Goal: Task Accomplishment & Management: Complete application form

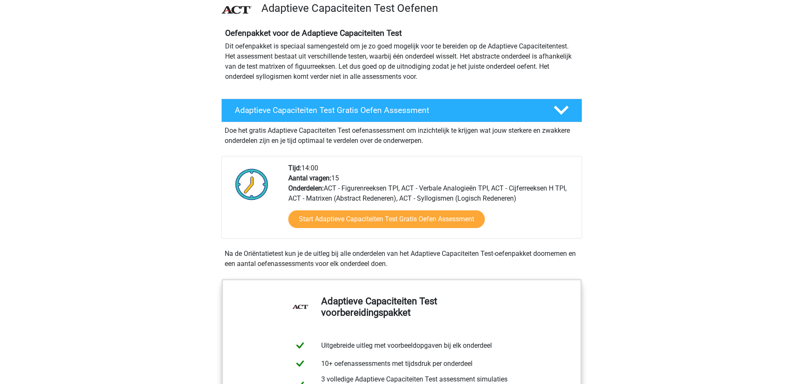
scroll to position [143, 0]
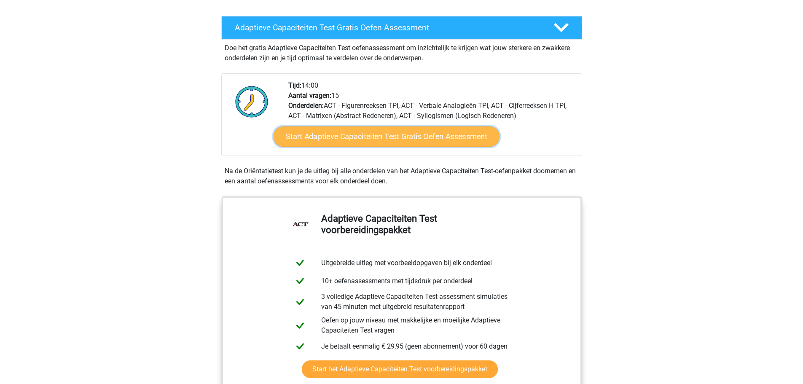
click at [410, 138] on link "Start Adaptieve Capaciteiten Test Gratis Oefen Assessment" at bounding box center [386, 136] width 226 height 20
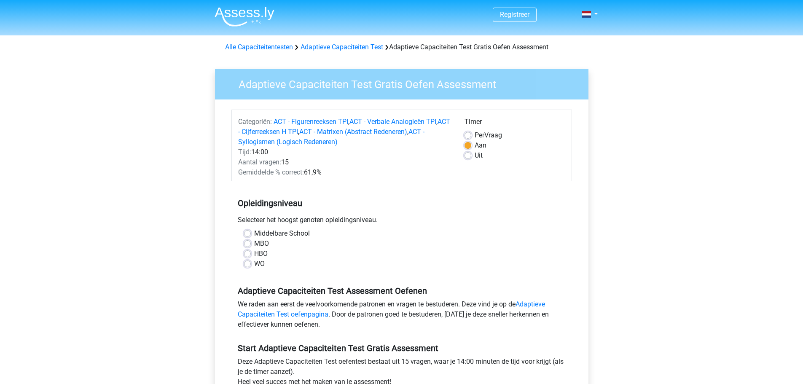
drag, startPoint x: 794, startPoint y: 76, endPoint x: 797, endPoint y: 86, distance: 10.5
click at [797, 86] on div "Registreer" at bounding box center [401, 341] width 803 height 683
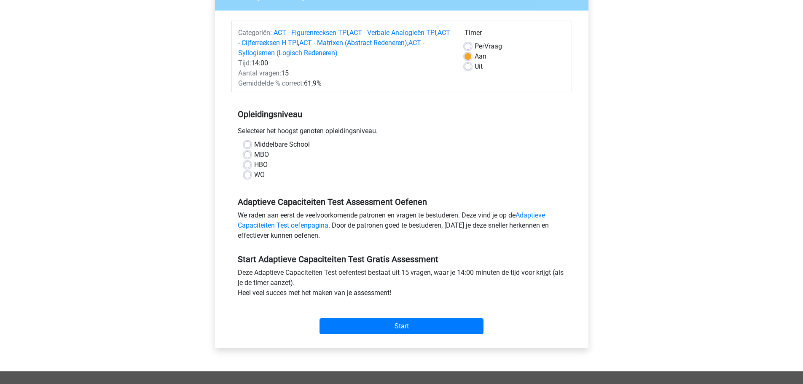
scroll to position [91, 0]
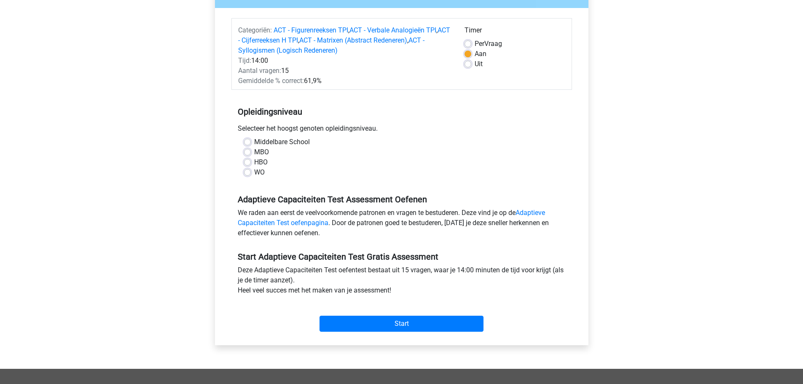
click at [268, 152] on label "MBO" at bounding box center [261, 152] width 15 height 10
click at [251, 152] on input "MBO" at bounding box center [247, 151] width 7 height 8
radio input "true"
click at [438, 319] on input "Start" at bounding box center [401, 324] width 164 height 16
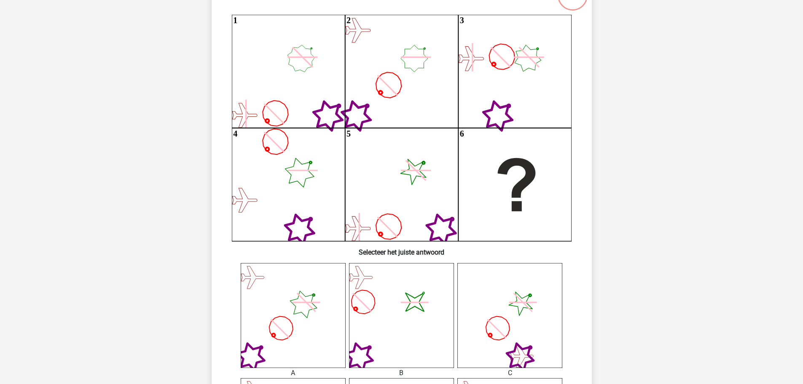
scroll to position [84, 0]
click at [421, 324] on icon "image/svg+xml" at bounding box center [401, 314] width 105 height 105
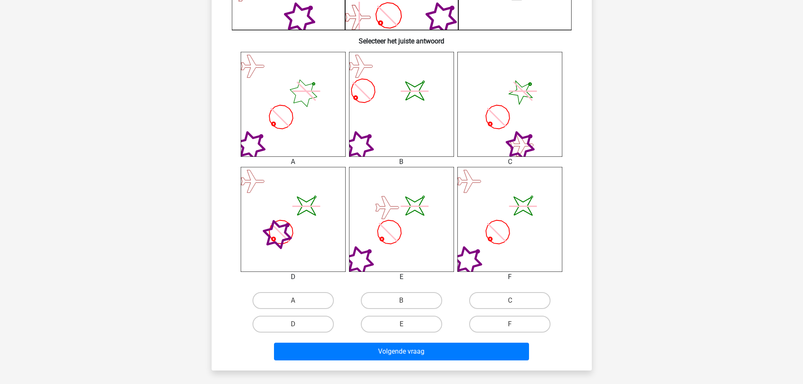
scroll to position [293, 0]
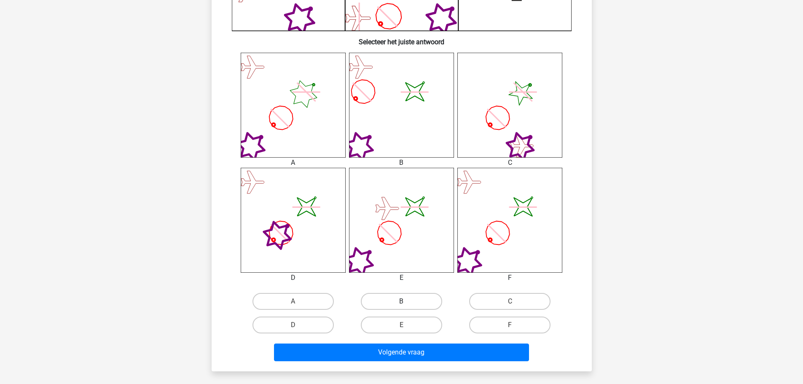
click at [415, 307] on label "B" at bounding box center [401, 301] width 81 height 17
click at [407, 307] on input "B" at bounding box center [403, 303] width 5 height 5
radio input "true"
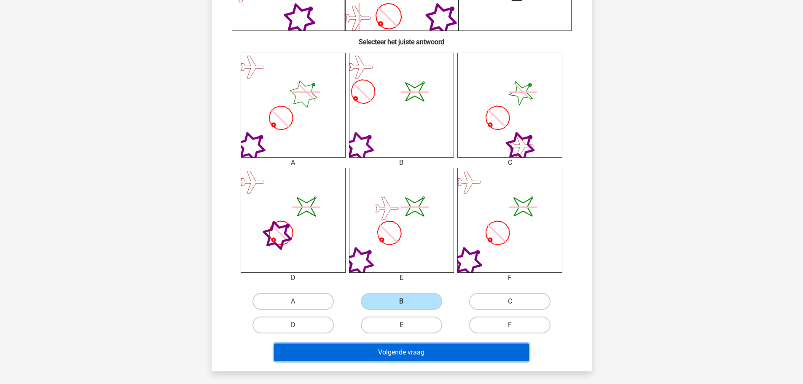
click at [418, 356] on button "Volgende vraag" at bounding box center [401, 352] width 255 height 18
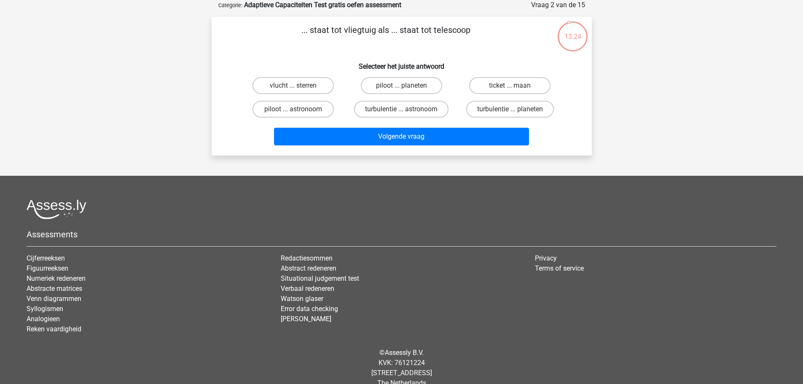
scroll to position [0, 0]
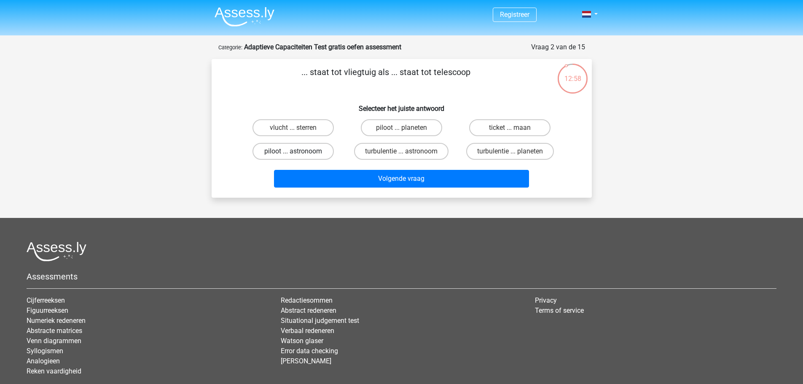
click at [308, 145] on label "piloot ... astronoom" at bounding box center [292, 151] width 81 height 17
click at [298, 151] on input "piloot ... astronoom" at bounding box center [295, 153] width 5 height 5
radio input "true"
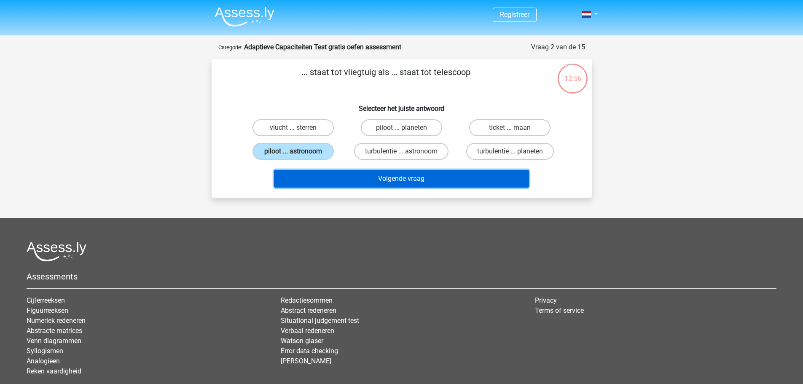
click at [355, 174] on button "Volgende vraag" at bounding box center [401, 179] width 255 height 18
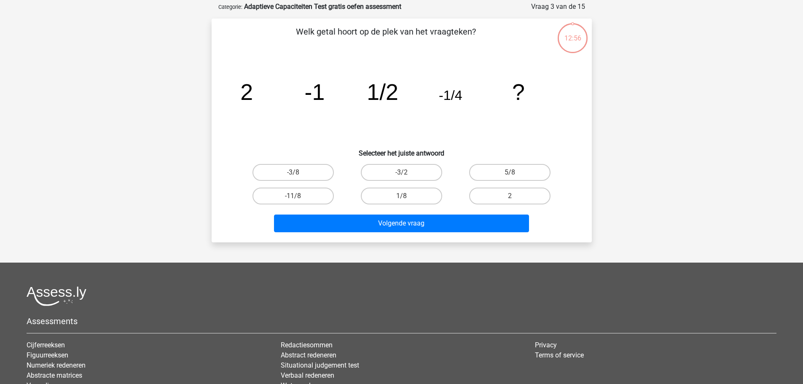
scroll to position [42, 0]
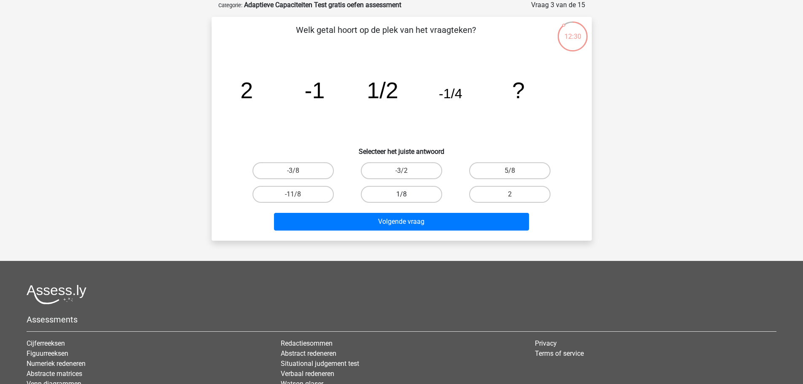
click at [425, 195] on label "1/8" at bounding box center [401, 194] width 81 height 17
click at [407, 195] on input "1/8" at bounding box center [403, 196] width 5 height 5
radio input "true"
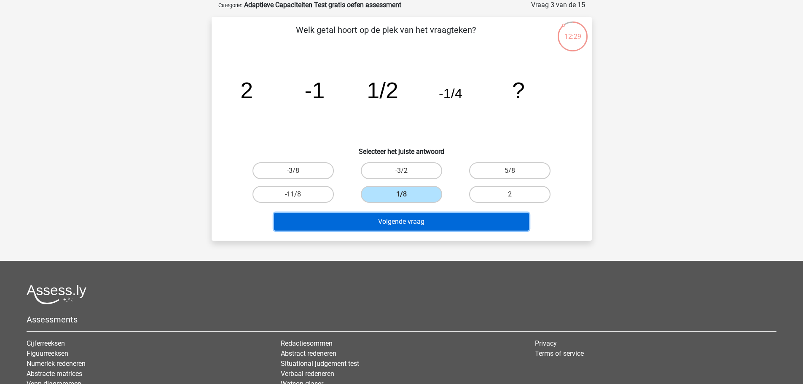
click at [448, 220] on button "Volgende vraag" at bounding box center [401, 222] width 255 height 18
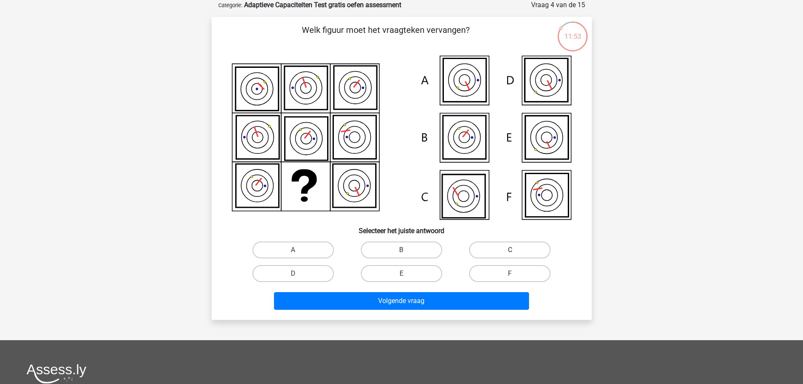
click at [494, 246] on label "C" at bounding box center [509, 249] width 81 height 17
click at [510, 250] on input "C" at bounding box center [512, 252] width 5 height 5
radio input "true"
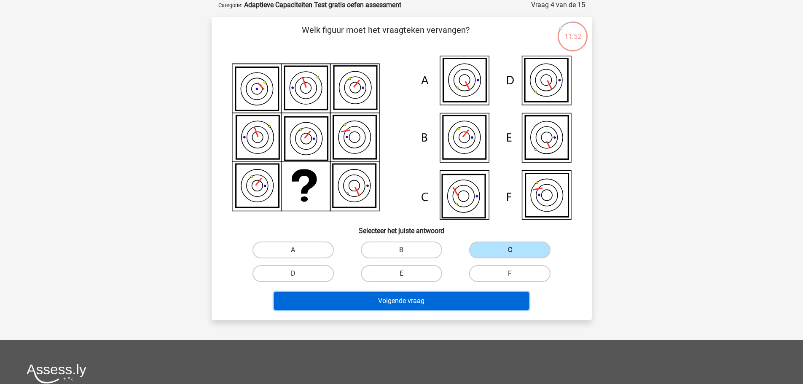
click at [469, 293] on button "Volgende vraag" at bounding box center [401, 301] width 255 height 18
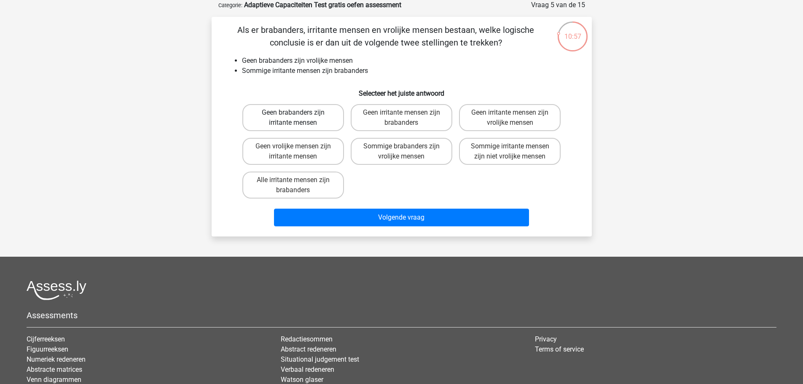
click at [311, 125] on label "Geen brabanders zijn irritante mensen" at bounding box center [293, 117] width 102 height 27
click at [298, 118] on input "Geen brabanders zijn irritante mensen" at bounding box center [295, 115] width 5 height 5
radio input "true"
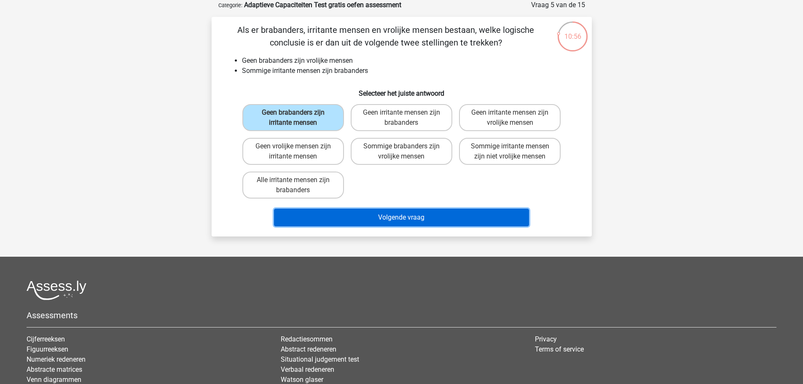
click at [372, 219] on button "Volgende vraag" at bounding box center [401, 218] width 255 height 18
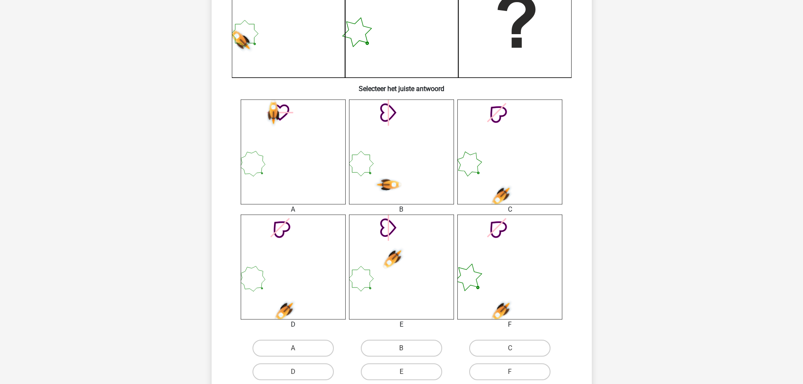
scroll to position [259, 0]
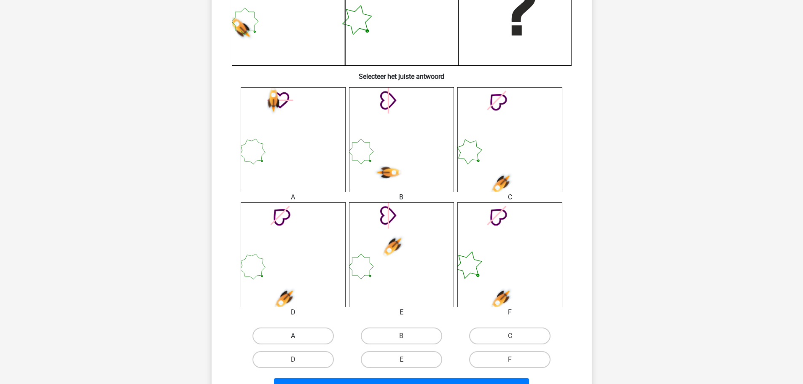
click at [303, 341] on label "A" at bounding box center [292, 335] width 81 height 17
click at [298, 341] on input "A" at bounding box center [295, 338] width 5 height 5
radio input "true"
click at [343, 380] on button "Volgende vraag" at bounding box center [401, 387] width 255 height 18
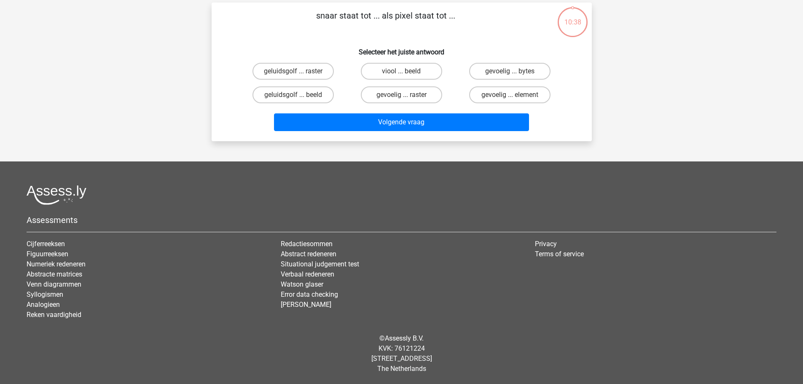
scroll to position [42, 0]
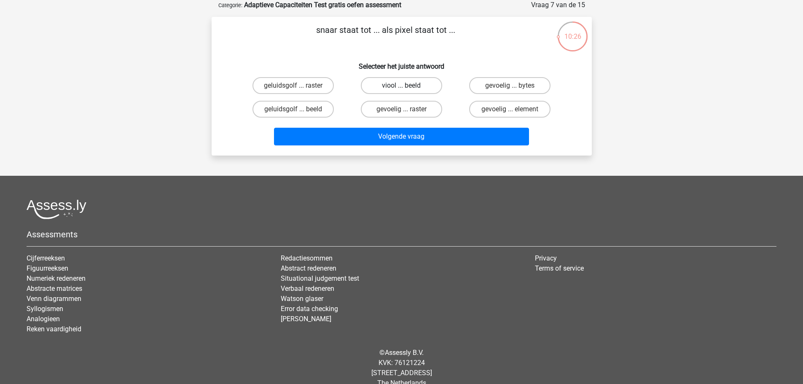
click at [407, 85] on label "viool ... beeld" at bounding box center [401, 85] width 81 height 17
click at [407, 86] on input "viool ... beeld" at bounding box center [403, 88] width 5 height 5
radio input "true"
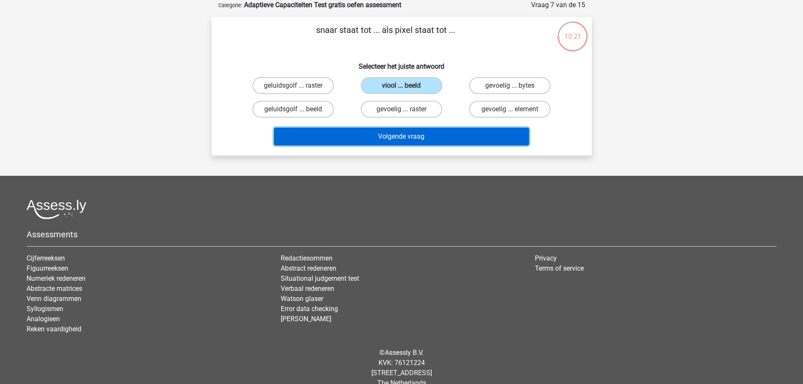
click at [431, 137] on button "Volgende vraag" at bounding box center [401, 137] width 255 height 18
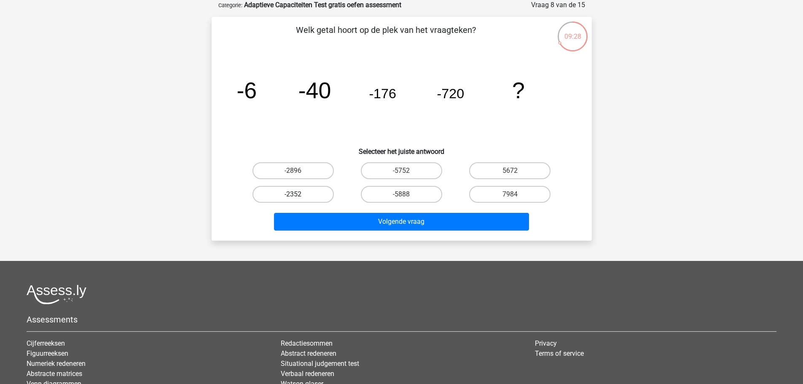
click at [311, 188] on label "-2352" at bounding box center [292, 194] width 81 height 17
click at [298, 194] on input "-2352" at bounding box center [295, 196] width 5 height 5
radio input "true"
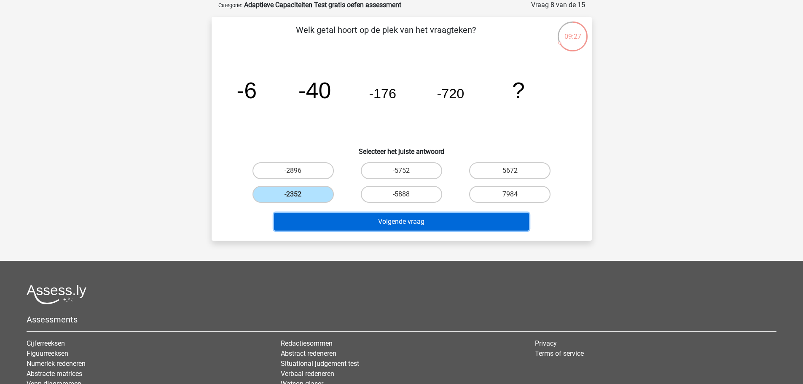
click at [360, 219] on button "Volgende vraag" at bounding box center [401, 222] width 255 height 18
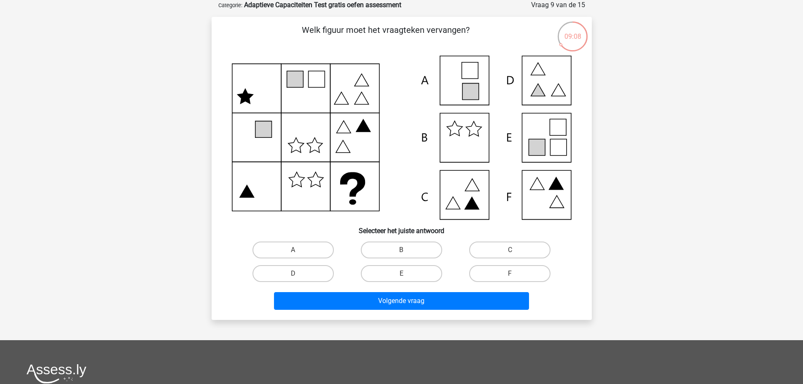
click at [558, 137] on icon at bounding box center [402, 138] width 340 height 164
click at [422, 278] on label "E" at bounding box center [401, 273] width 81 height 17
click at [407, 278] on input "E" at bounding box center [403, 275] width 5 height 5
radio input "true"
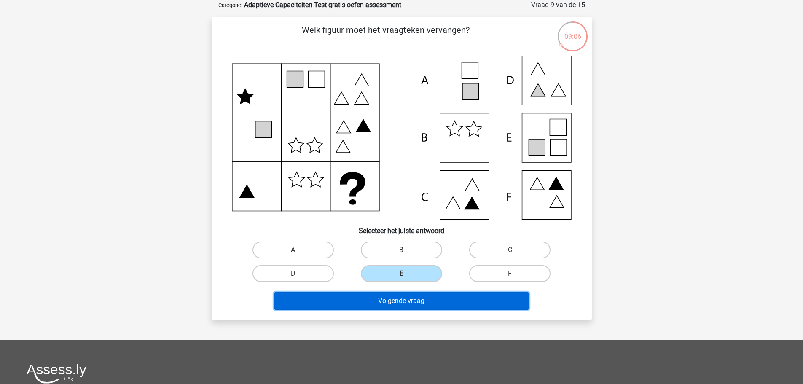
click at [432, 307] on button "Volgende vraag" at bounding box center [401, 301] width 255 height 18
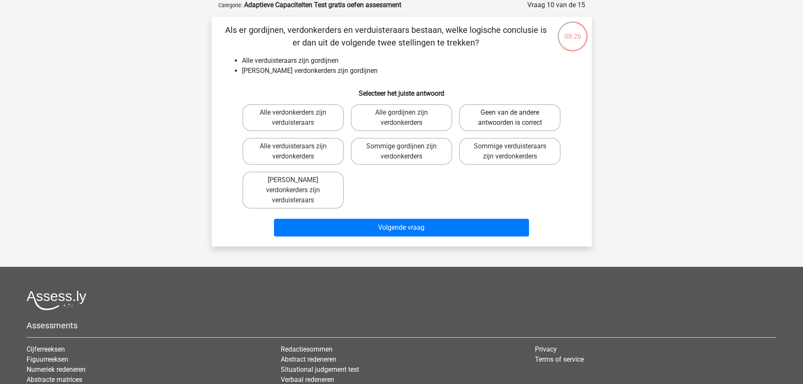
click at [505, 110] on label "Geen van de andere antwoorden is correct" at bounding box center [510, 117] width 102 height 27
click at [510, 113] on input "Geen van de andere antwoorden is correct" at bounding box center [512, 115] width 5 height 5
radio input "true"
click at [505, 110] on label "Geen van de andere antwoorden is correct" at bounding box center [510, 117] width 102 height 27
click at [510, 113] on input "Geen van de andere antwoorden is correct" at bounding box center [512, 115] width 5 height 5
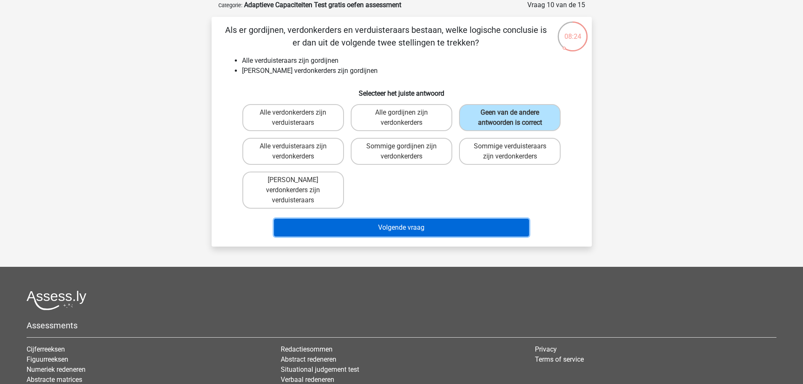
click at [448, 219] on button "Volgende vraag" at bounding box center [401, 228] width 255 height 18
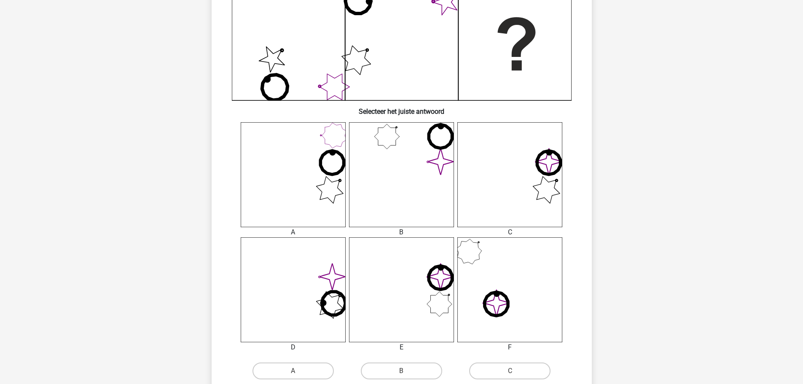
scroll to position [226, 0]
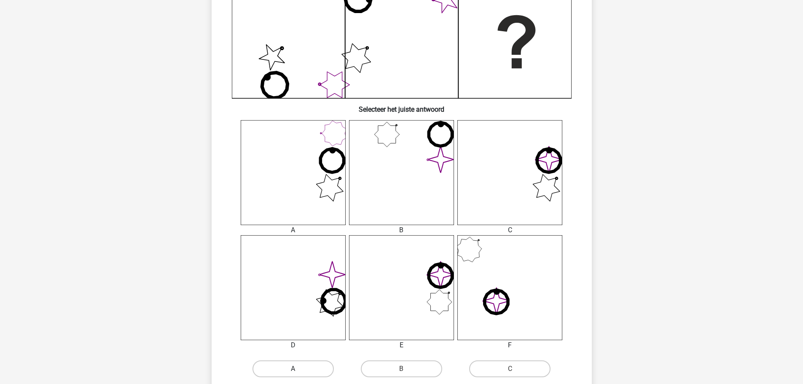
click at [301, 370] on label "A" at bounding box center [292, 368] width 81 height 17
click at [298, 370] on input "A" at bounding box center [295, 371] width 5 height 5
radio input "true"
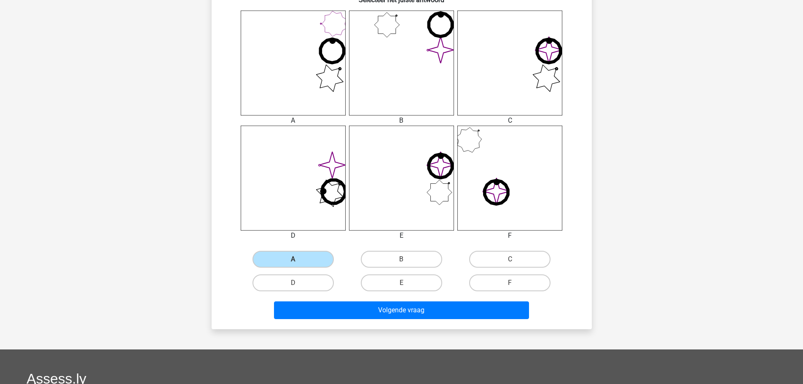
scroll to position [404, 0]
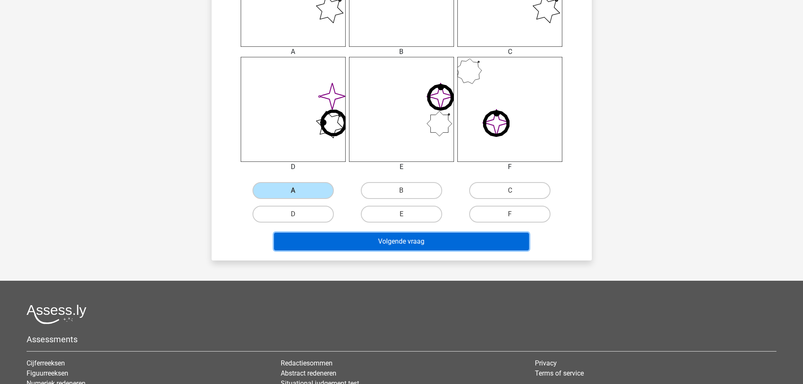
click at [431, 245] on button "Volgende vraag" at bounding box center [401, 242] width 255 height 18
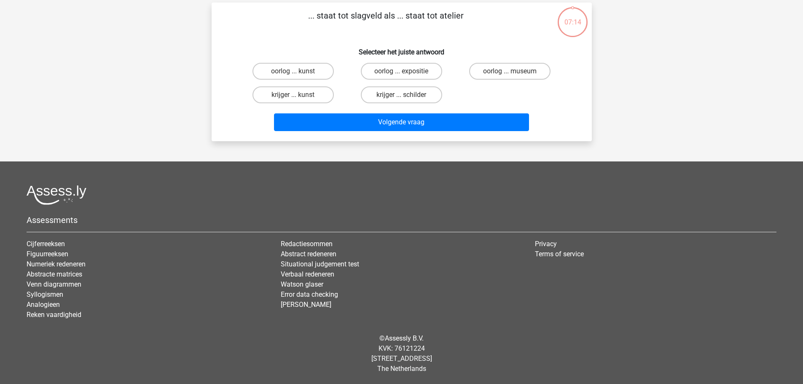
scroll to position [42, 0]
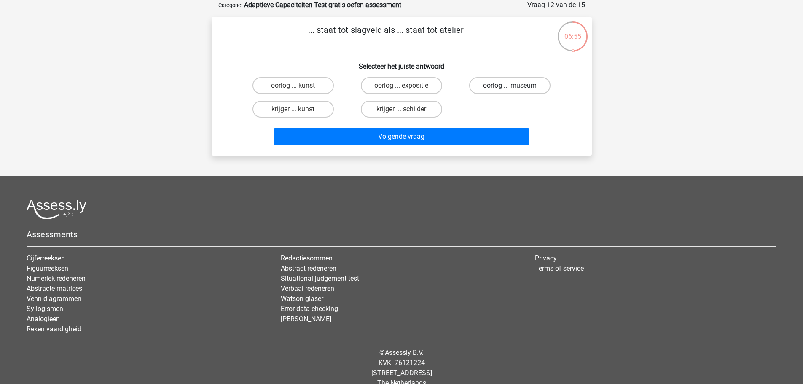
click at [509, 89] on label "oorlog ... museum" at bounding box center [509, 85] width 81 height 17
click at [510, 89] on input "oorlog ... museum" at bounding box center [512, 88] width 5 height 5
radio input "true"
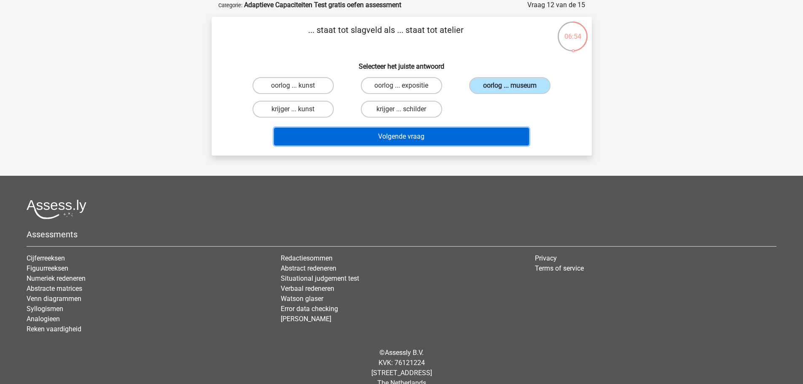
click at [466, 136] on button "Volgende vraag" at bounding box center [401, 137] width 255 height 18
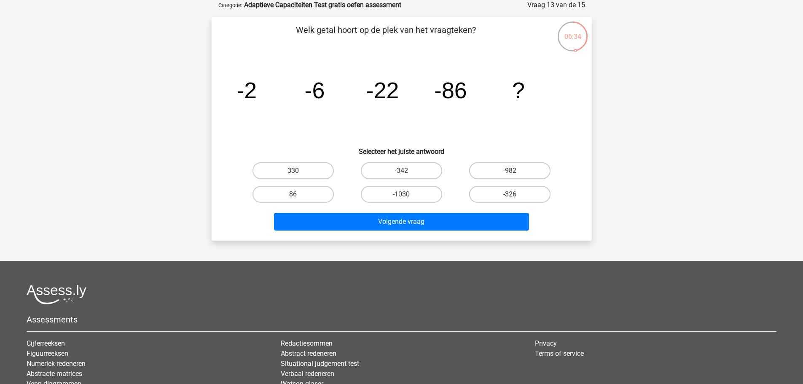
click at [275, 174] on label "330" at bounding box center [292, 170] width 81 height 17
click at [293, 174] on input "330" at bounding box center [295, 173] width 5 height 5
radio input "true"
click at [378, 178] on label "-342" at bounding box center [401, 170] width 81 height 17
click at [401, 176] on input "-342" at bounding box center [403, 173] width 5 height 5
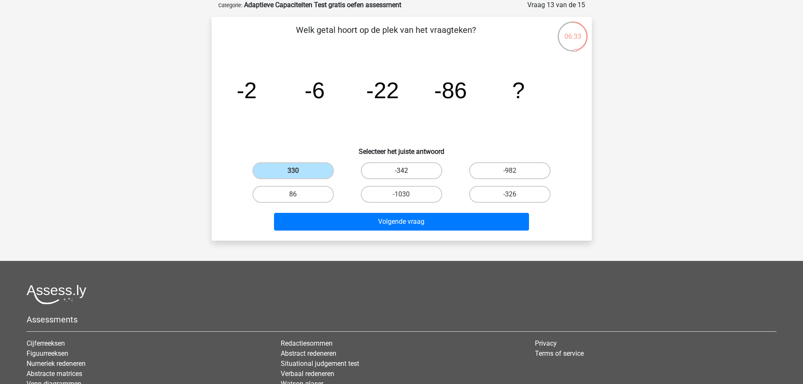
radio input "true"
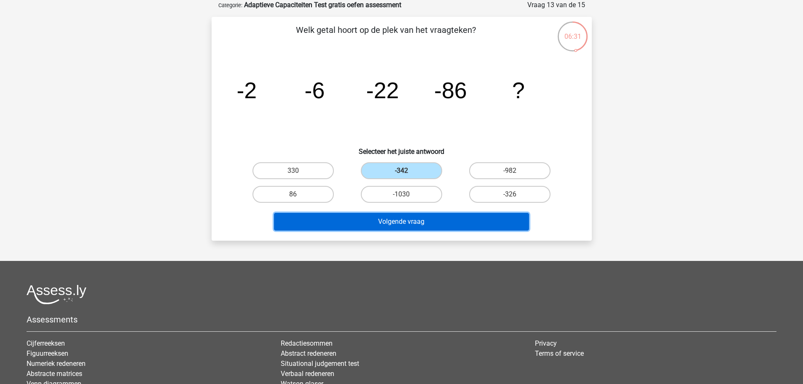
click at [452, 217] on button "Volgende vraag" at bounding box center [401, 222] width 255 height 18
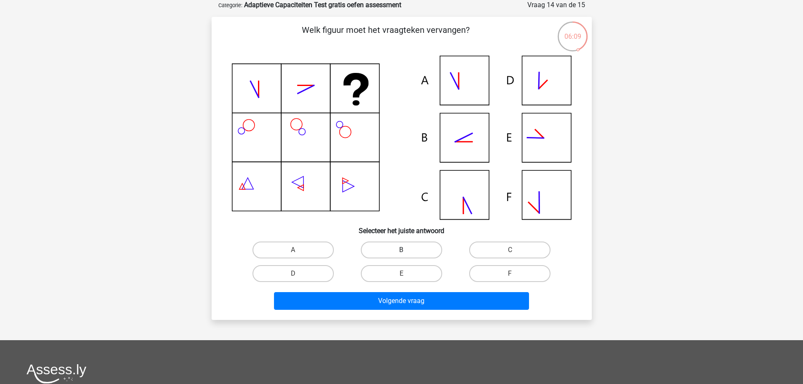
click at [404, 247] on label "B" at bounding box center [401, 249] width 81 height 17
click at [404, 250] on input "B" at bounding box center [403, 252] width 5 height 5
radio input "true"
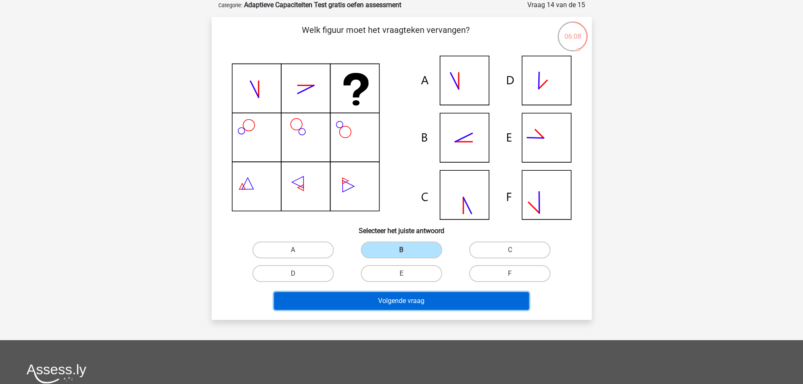
click at [410, 301] on button "Volgende vraag" at bounding box center [401, 301] width 255 height 18
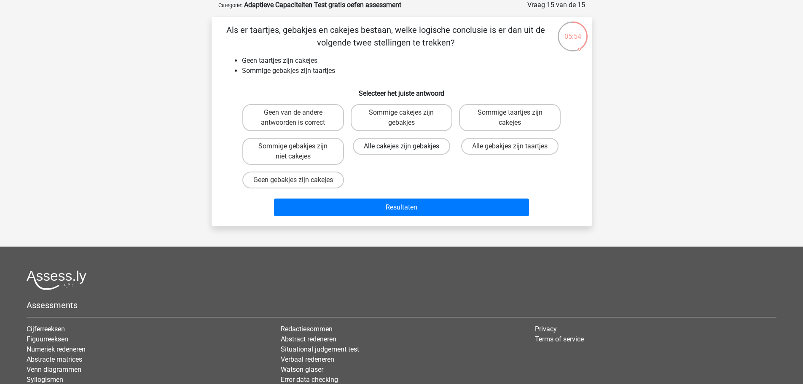
click at [445, 143] on label "Alle cakejes zijn gebakjes" at bounding box center [401, 146] width 97 height 17
click at [407, 146] on input "Alle cakejes zijn gebakjes" at bounding box center [403, 148] width 5 height 5
radio input "true"
click at [501, 126] on label "Sommige taartjes zijn cakejes" at bounding box center [510, 117] width 102 height 27
click at [510, 118] on input "Sommige taartjes zijn cakejes" at bounding box center [512, 115] width 5 height 5
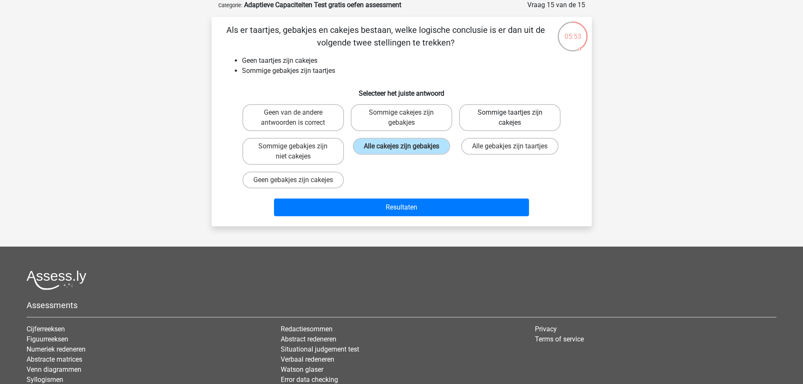
radio input "true"
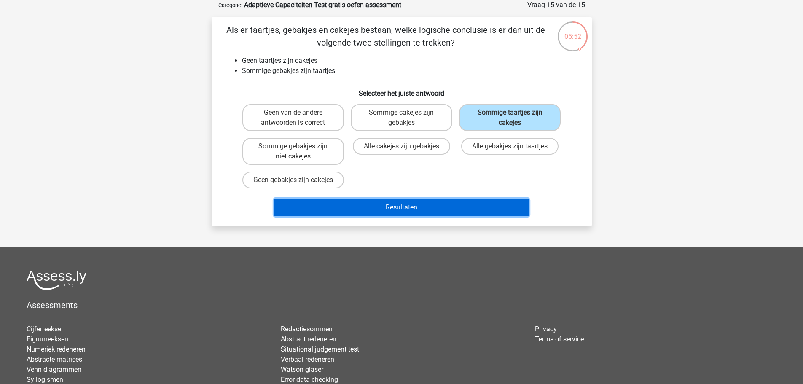
click at [463, 209] on button "Resultaten" at bounding box center [401, 207] width 255 height 18
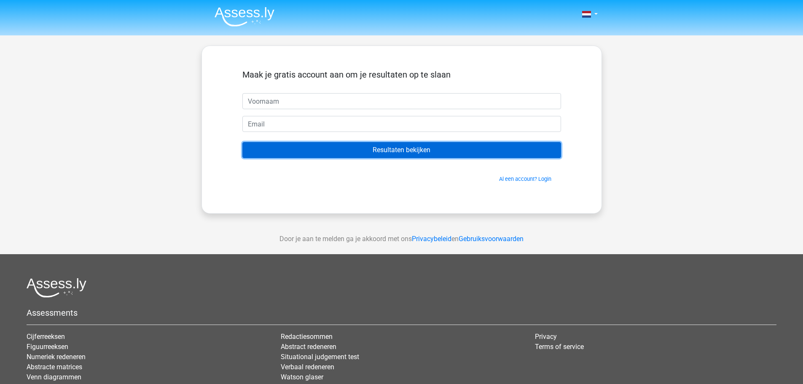
click at [478, 151] on input "Resultaten bekijken" at bounding box center [401, 150] width 319 height 16
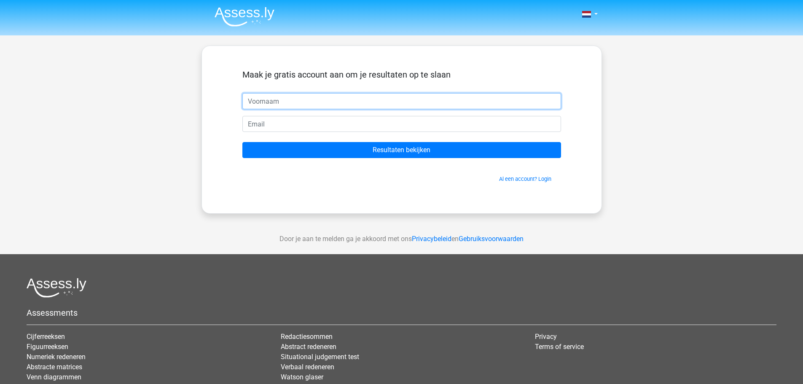
click at [475, 99] on input "text" at bounding box center [401, 101] width 319 height 16
